Goal: Task Accomplishment & Management: Complete application form

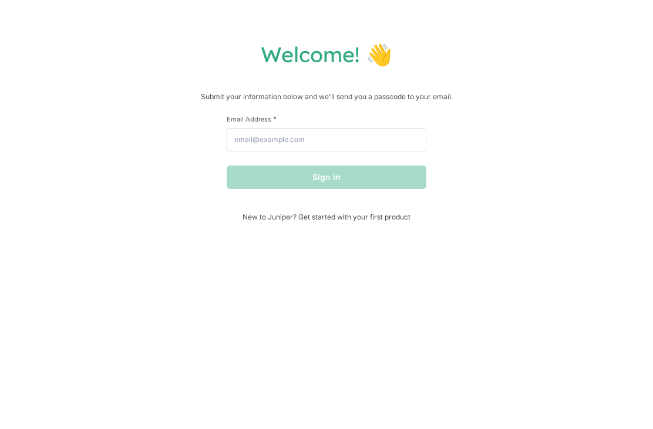
scroll to position [1, 0]
click at [637, 104] on div "Welcome! 👋 Submit your information below and we'll send you a passcode to your …" at bounding box center [326, 131] width 629 height 180
click at [646, 425] on div "Welcome! 👋 Submit your information below and we'll send you a passcode to your …" at bounding box center [326, 214] width 653 height 429
click at [604, 284] on div "Welcome! 👋 Submit your information below and we'll send you a passcode to your …" at bounding box center [326, 214] width 653 height 429
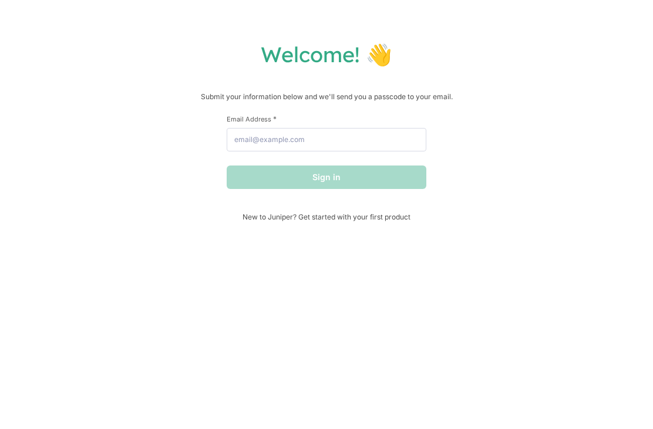
click at [646, 332] on div "Welcome! 👋 Submit your information below and we'll send you a passcode to your …" at bounding box center [326, 214] width 653 height 429
click at [268, 248] on div "Welcome! 👋 Submit your information below and we'll send you a passcode to your …" at bounding box center [326, 214] width 653 height 429
click at [450, 339] on div "Welcome! 👋 Submit your information below and we'll send you a passcode to your …" at bounding box center [326, 214] width 653 height 429
click at [269, 26] on div "Welcome! 👋 Submit your information below and we'll send you a passcode to your …" at bounding box center [326, 214] width 653 height 429
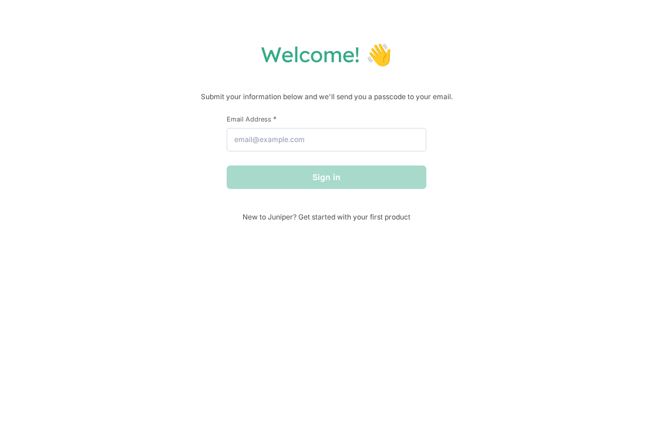
click at [268, 89] on div "Welcome! 👋 Submit your information below and we'll send you a passcode to your …" at bounding box center [326, 131] width 629 height 180
click at [270, 169] on div "Sign in" at bounding box center [327, 177] width 200 height 23
click at [272, 404] on div "Welcome! 👋 Submit your information below and we'll send you a passcode to your …" at bounding box center [326, 214] width 653 height 429
click at [274, 404] on div "Welcome! 👋 Submit your information below and we'll send you a passcode to your …" at bounding box center [326, 214] width 653 height 429
click at [365, 282] on div "Welcome! 👋 Submit your information below and we'll send you a passcode to your …" at bounding box center [326, 214] width 653 height 429
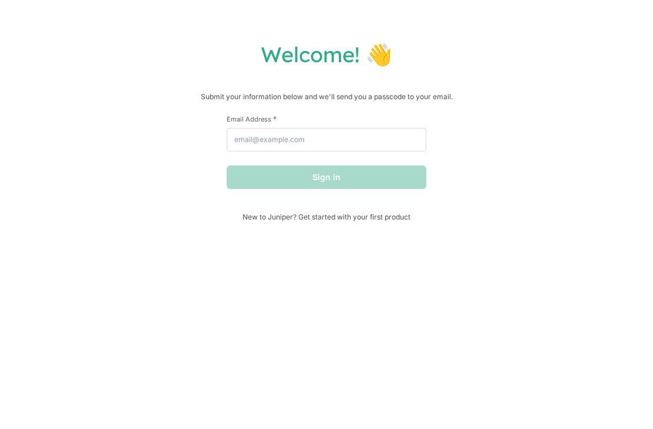
click at [461, 403] on div "Welcome! 👋 Submit your information below and we'll send you a passcode to your …" at bounding box center [326, 214] width 653 height 429
click at [433, 186] on div "Welcome! 👋 Submit your information below and we'll send you a passcode to your …" at bounding box center [326, 131] width 629 height 180
click at [280, 240] on div "Welcome! 👋 Submit your information below and we'll send you a passcode to your …" at bounding box center [326, 214] width 653 height 429
click at [545, 93] on div "Welcome! 👋 Submit your information below and we'll send you a passcode to your …" at bounding box center [326, 131] width 629 height 180
click at [380, 79] on div "Welcome! 👋 Submit your information below and we'll send you a passcode to your …" at bounding box center [326, 131] width 629 height 180
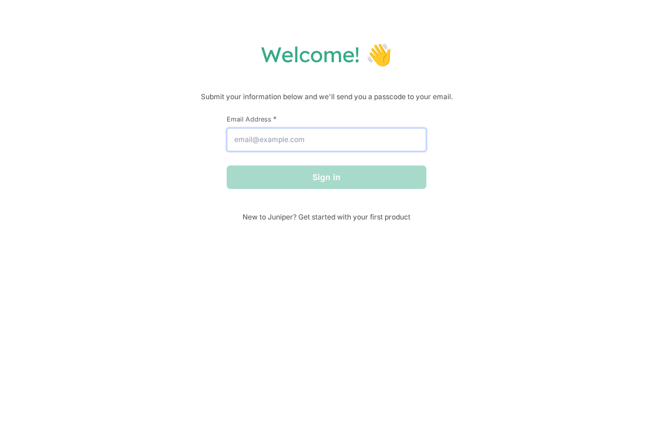
click at [396, 151] on input "Email Address *" at bounding box center [327, 139] width 200 height 23
click at [281, 27] on div "Welcome! 👋 Submit your information below and we'll send you a passcode to your …" at bounding box center [326, 214] width 653 height 429
click at [619, 97] on p "Submit your information below and we'll send you a passcode to your email." at bounding box center [326, 97] width 629 height 12
click at [516, 275] on div "Welcome! 👋 Submit your information below and we'll send you a passcode to your …" at bounding box center [326, 214] width 653 height 429
click at [485, 424] on div "Welcome! 👋 Submit your information below and we'll send you a passcode to your …" at bounding box center [326, 214] width 653 height 429
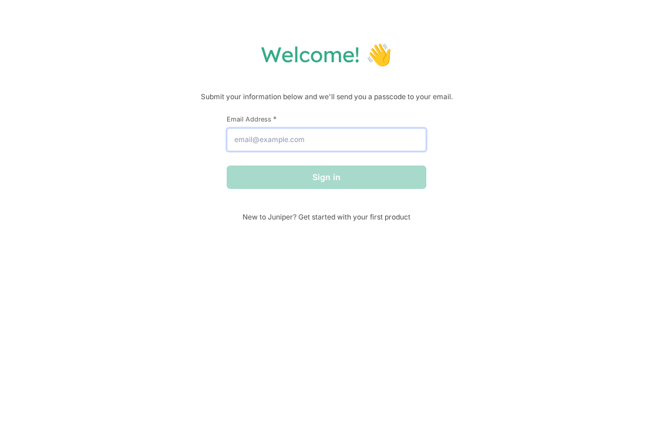
click at [268, 137] on input "Email Address *" at bounding box center [327, 139] width 200 height 23
click at [642, 186] on div "Welcome! 👋 Submit your information below and we'll send you a passcode to your …" at bounding box center [326, 214] width 653 height 429
click at [302, 210] on div "First Name * Last Name * Email Address * Sign in" at bounding box center [327, 163] width 200 height 98
click at [408, 278] on div "Welcome! 👋 Submit your information below and we'll send you a passcode to your …" at bounding box center [326, 214] width 653 height 429
click at [281, 390] on div "Welcome! 👋 Submit your information below and we'll send you a passcode to your …" at bounding box center [326, 214] width 653 height 429
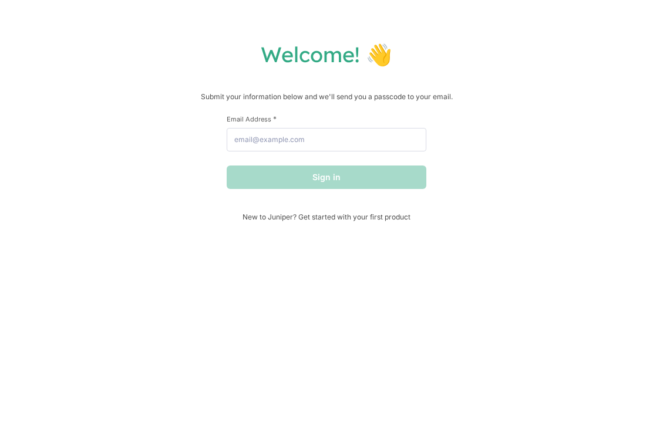
click at [278, 184] on div "Sign in" at bounding box center [327, 177] width 200 height 23
click at [643, 374] on div "Welcome! 👋 Submit your information below and we'll send you a passcode to your …" at bounding box center [326, 214] width 653 height 429
click at [646, 147] on div "Welcome! 👋 Submit your information below and we'll send you a passcode to your …" at bounding box center [326, 214] width 653 height 429
click at [645, 325] on div "Welcome! 👋 Submit your information below and we'll send you a passcode to your …" at bounding box center [326, 214] width 653 height 429
click at [564, 174] on div "Welcome! 👋 Submit your information below and we'll send you a passcode to your …" at bounding box center [326, 131] width 629 height 180
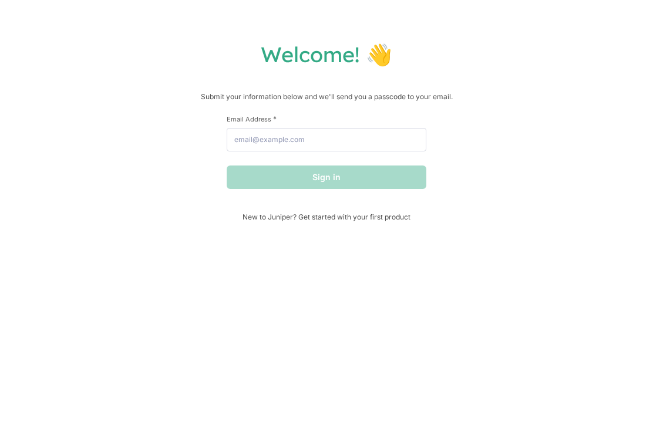
click at [587, 86] on div "Welcome! 👋 Submit your information below and we'll send you a passcode to your …" at bounding box center [326, 131] width 629 height 180
